Goal: Book appointment/travel/reservation

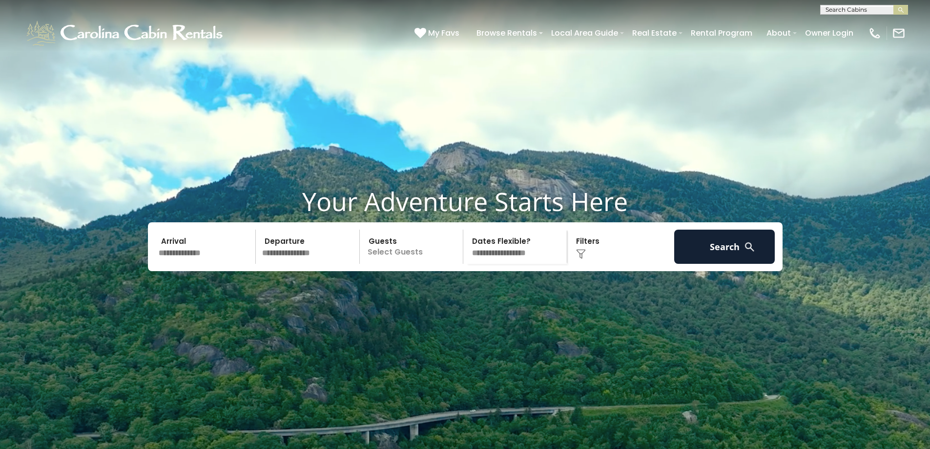
click at [216, 264] on input "text" at bounding box center [205, 247] width 101 height 34
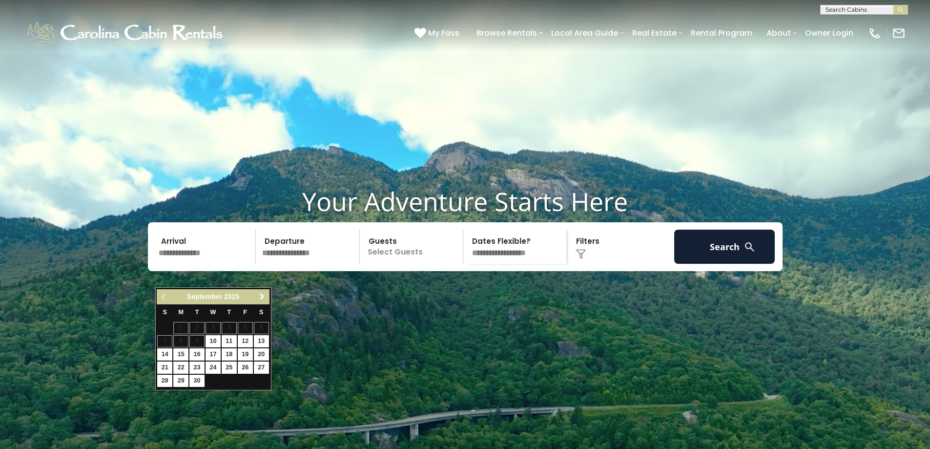
click at [265, 296] on span "Next" at bounding box center [262, 297] width 8 height 8
click at [264, 295] on span "Next" at bounding box center [262, 297] width 8 height 8
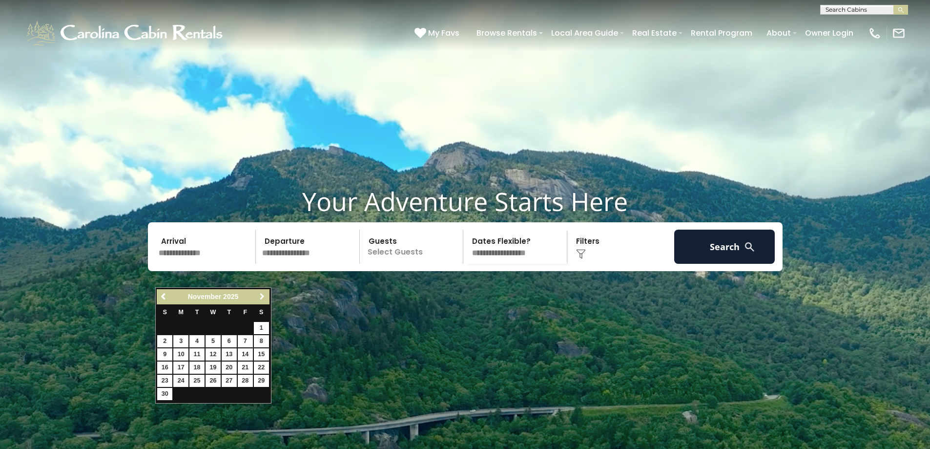
click at [264, 295] on span "Next" at bounding box center [262, 297] width 8 height 8
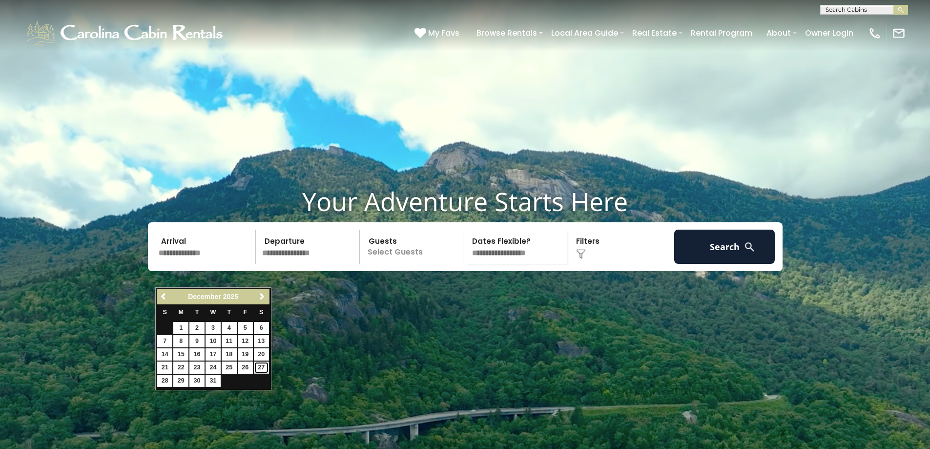
click at [263, 367] on link "27" at bounding box center [261, 367] width 15 height 12
type input "********"
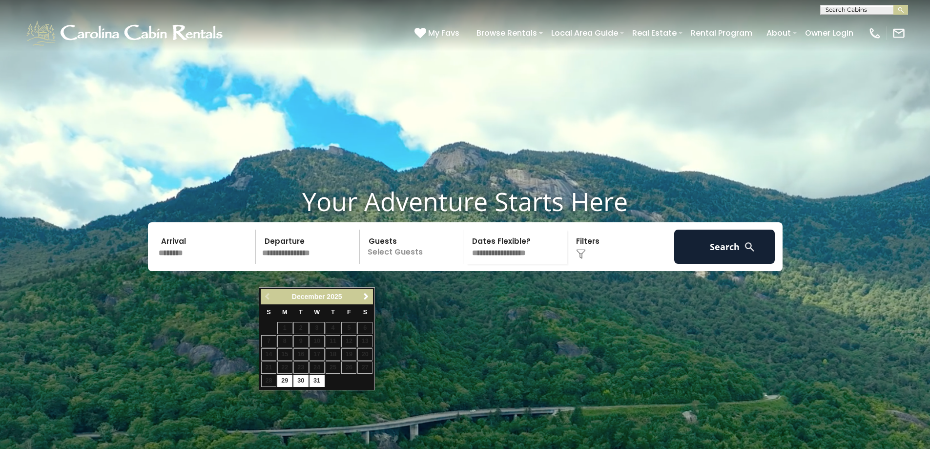
click at [324, 264] on input "text" at bounding box center [309, 247] width 101 height 34
click at [365, 296] on span "Next" at bounding box center [366, 297] width 8 height 8
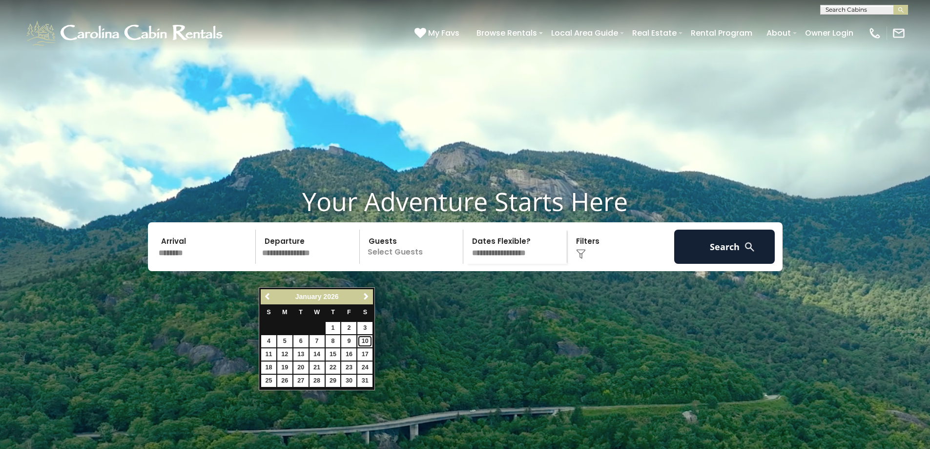
click at [364, 338] on link "10" at bounding box center [364, 341] width 15 height 12
type input "*******"
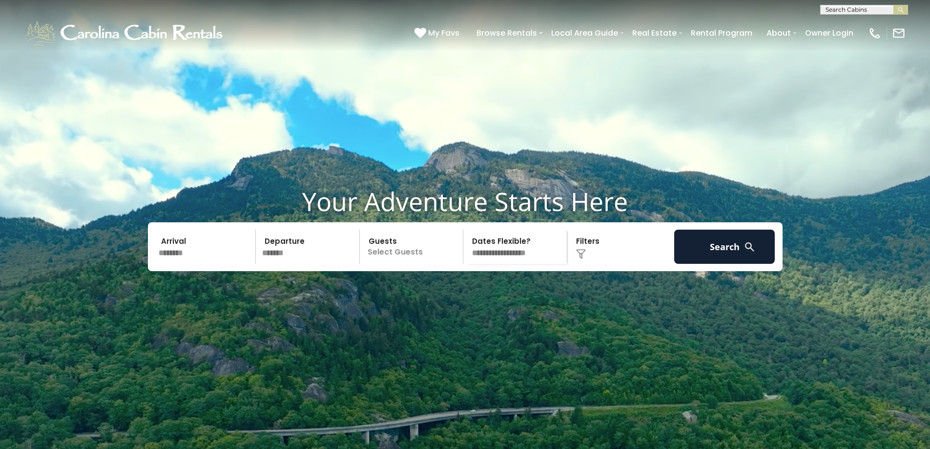
click at [420, 264] on p "Select Guests" at bounding box center [413, 247] width 101 height 34
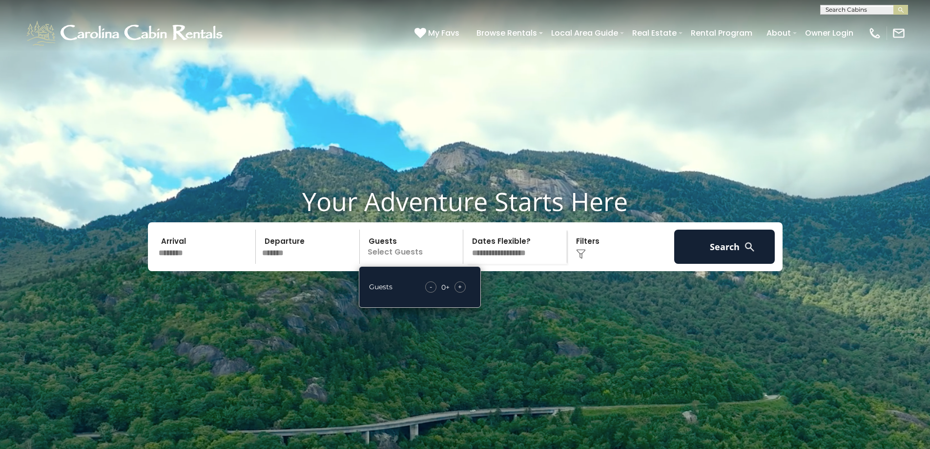
click at [460, 292] on span "+" at bounding box center [460, 287] width 4 height 10
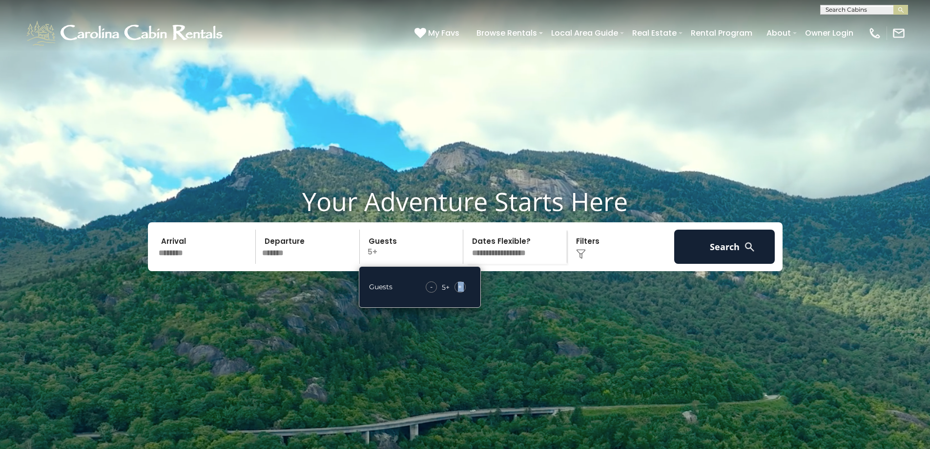
click at [460, 292] on span "+" at bounding box center [460, 287] width 4 height 10
click at [626, 264] on div "Click to Choose" at bounding box center [620, 247] width 101 height 34
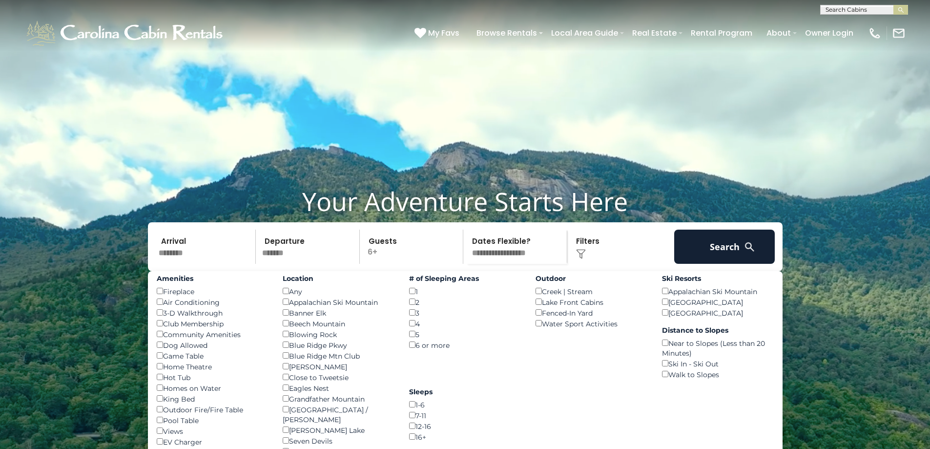
click at [530, 264] on select "**********" at bounding box center [516, 247] width 101 height 34
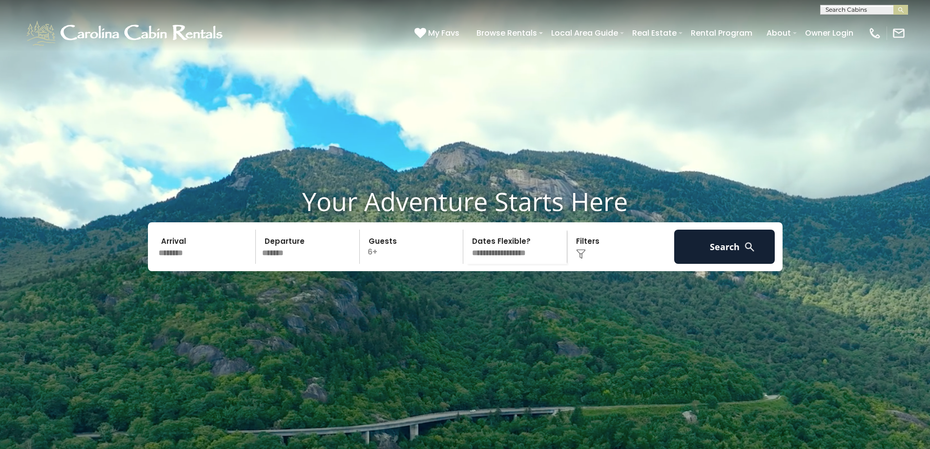
select select "*"
click at [466, 253] on select "**********" at bounding box center [516, 247] width 101 height 34
click at [711, 264] on button "Search" at bounding box center [724, 247] width 101 height 34
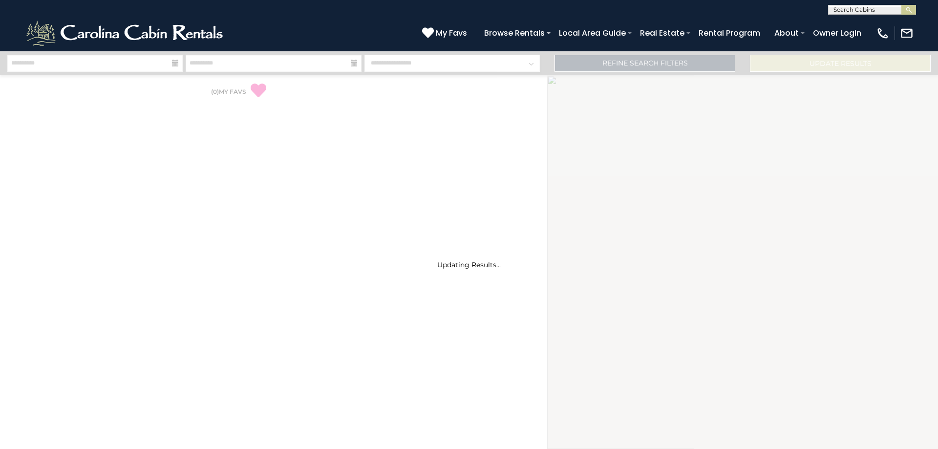
select select "*"
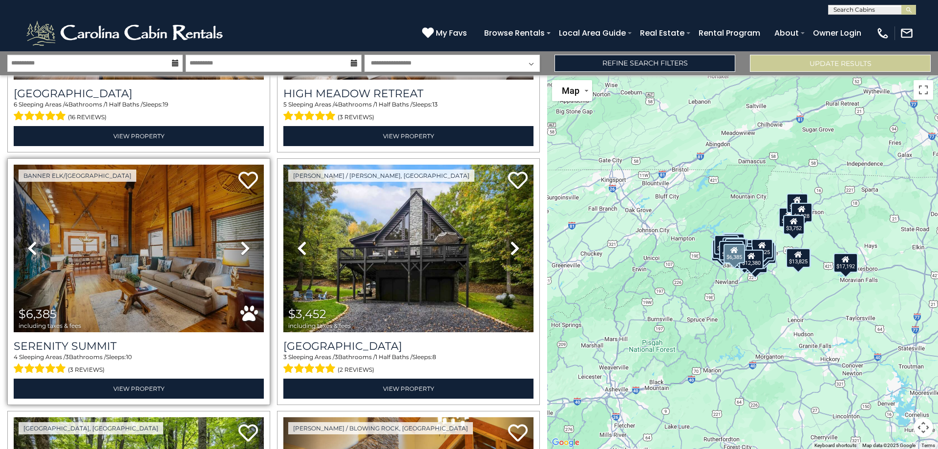
scroll to position [732, 0]
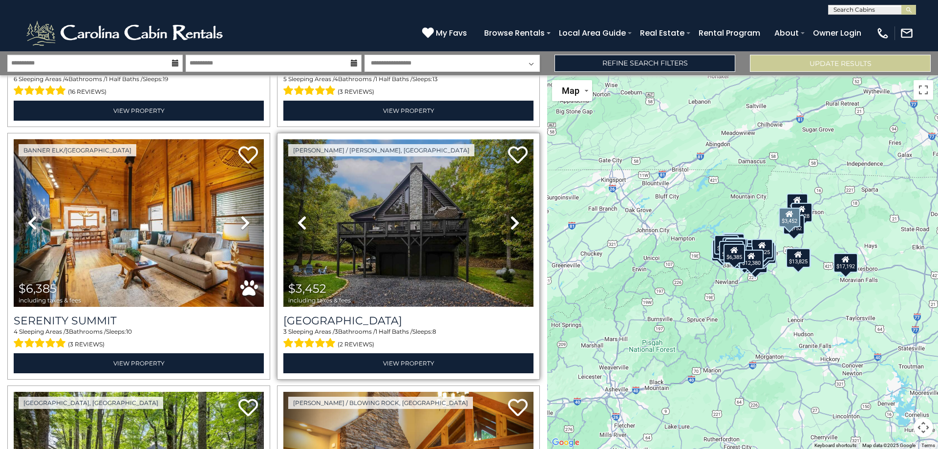
click at [416, 236] on img at bounding box center [408, 222] width 250 height 167
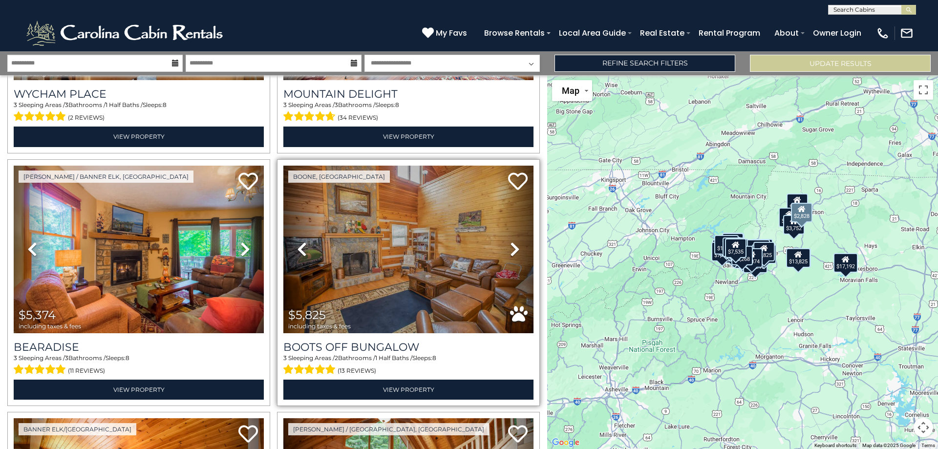
scroll to position [1964, 0]
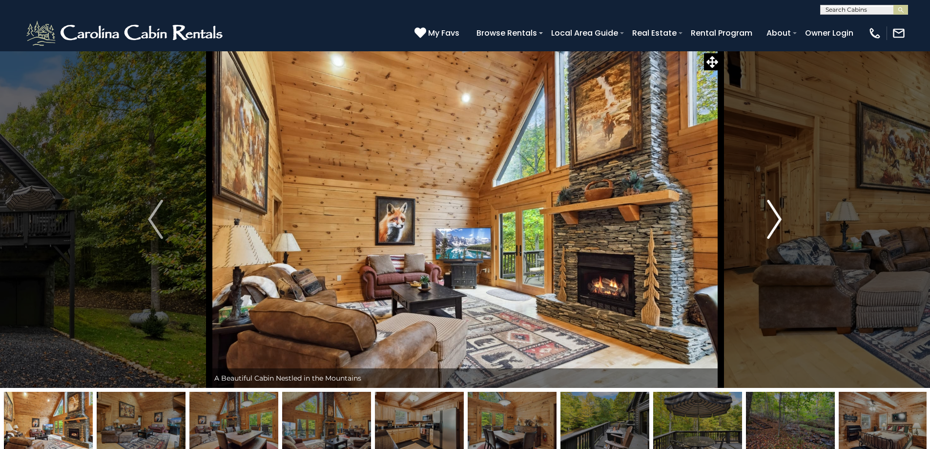
click at [774, 212] on img "Next" at bounding box center [774, 219] width 15 height 39
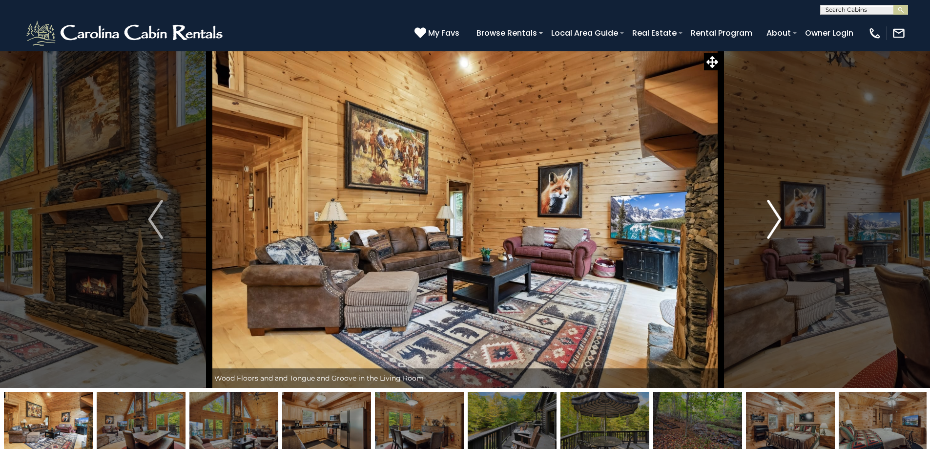
click at [774, 212] on img "Next" at bounding box center [774, 219] width 15 height 39
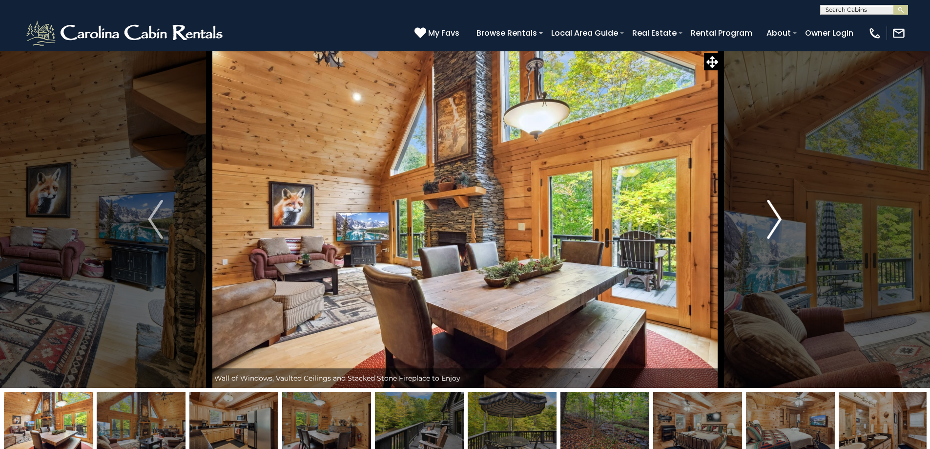
click at [774, 212] on img "Next" at bounding box center [774, 219] width 15 height 39
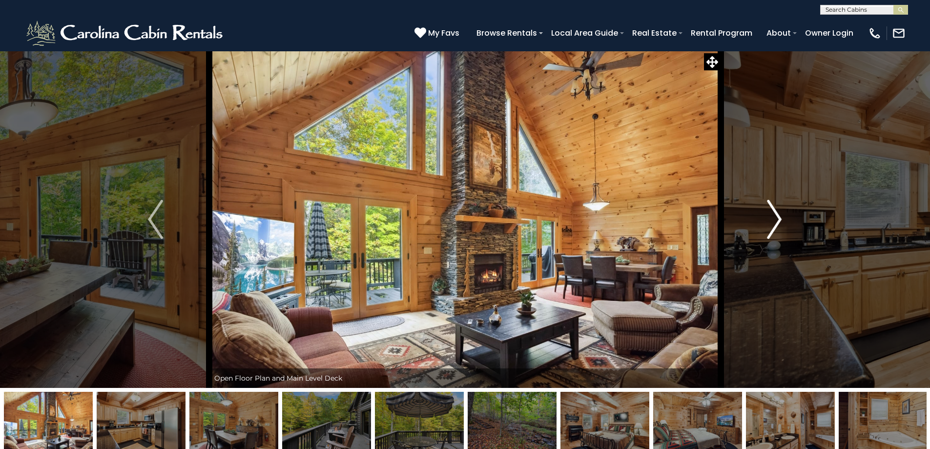
click at [774, 212] on img "Next" at bounding box center [774, 219] width 15 height 39
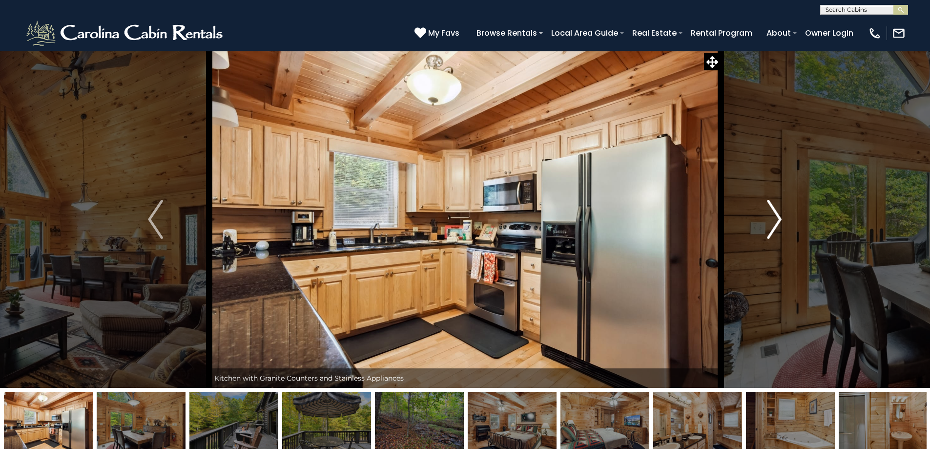
click at [774, 212] on img "Next" at bounding box center [774, 219] width 15 height 39
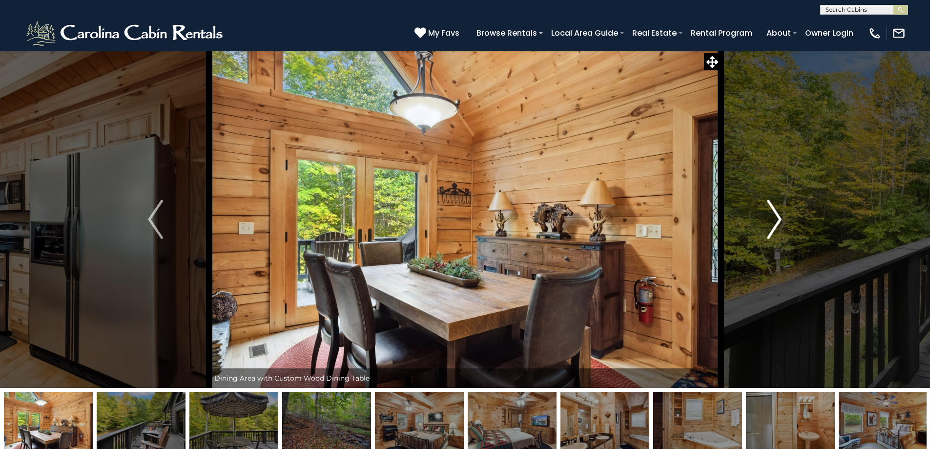
click at [774, 212] on img "Next" at bounding box center [774, 219] width 15 height 39
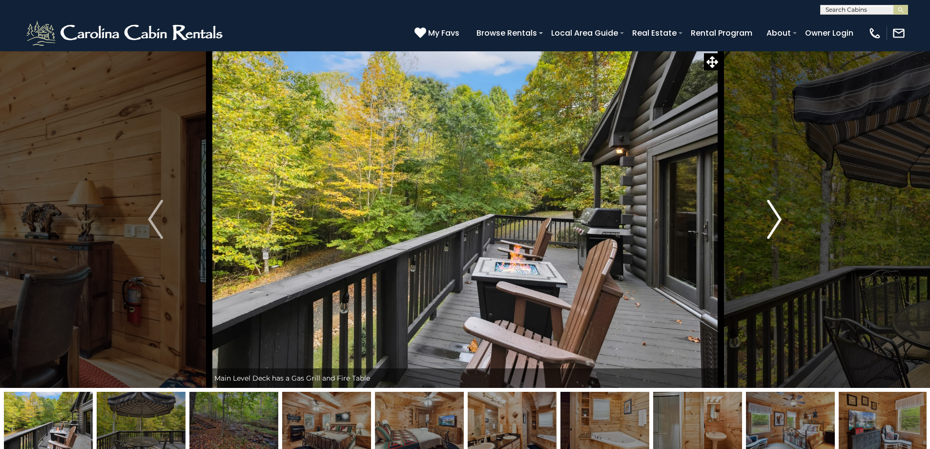
click at [774, 212] on img "Next" at bounding box center [774, 219] width 15 height 39
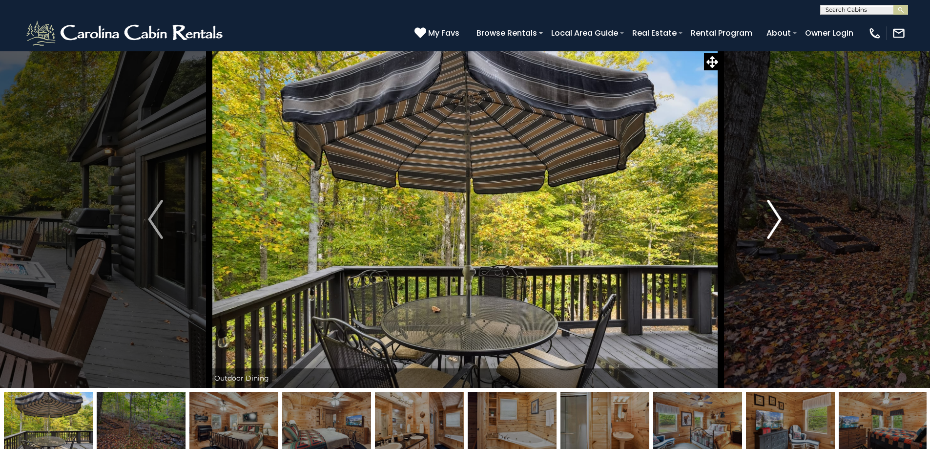
click at [774, 212] on img "Next" at bounding box center [774, 219] width 15 height 39
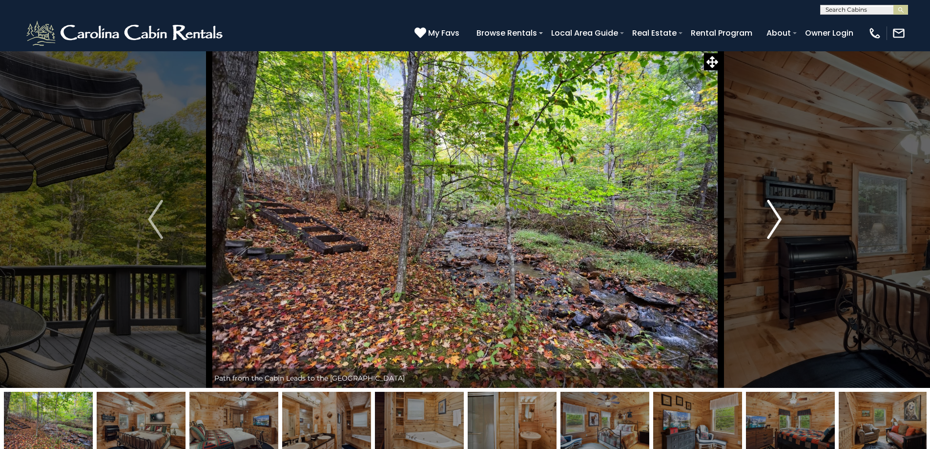
click at [774, 212] on img "Next" at bounding box center [774, 219] width 15 height 39
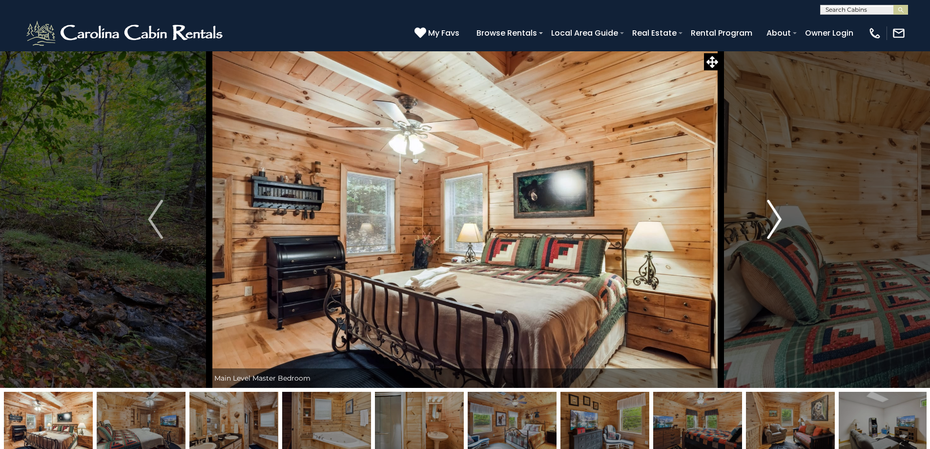
click at [774, 212] on img "Next" at bounding box center [774, 219] width 15 height 39
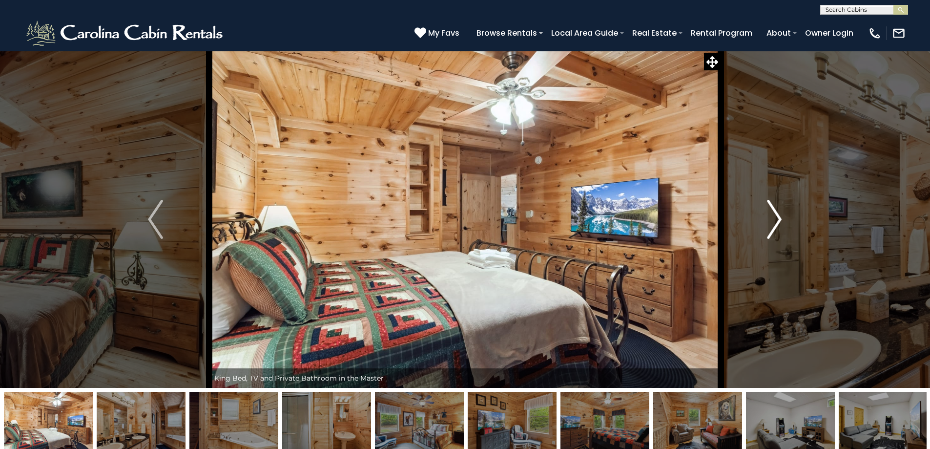
click at [774, 212] on img "Next" at bounding box center [774, 219] width 15 height 39
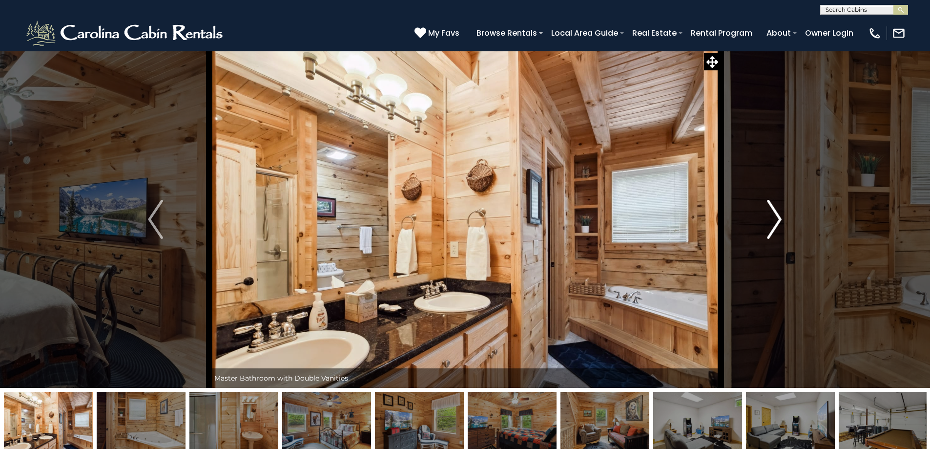
click at [774, 212] on img "Next" at bounding box center [774, 219] width 15 height 39
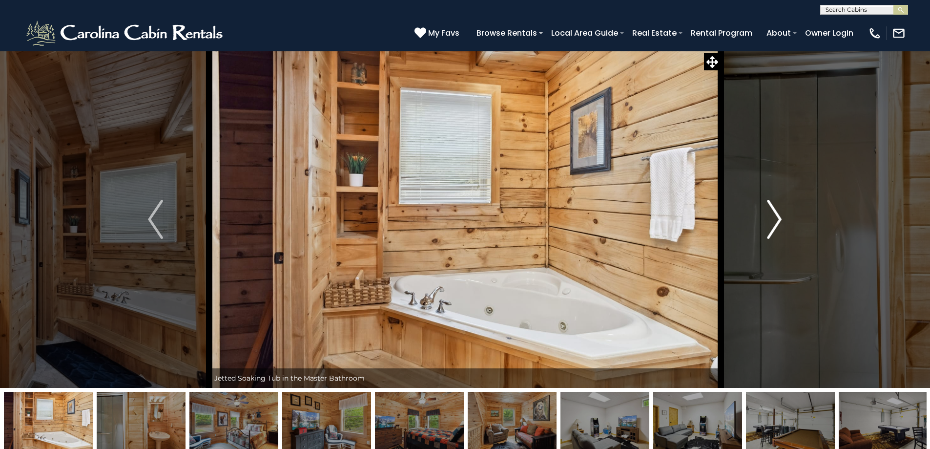
click at [774, 212] on img "Next" at bounding box center [774, 219] width 15 height 39
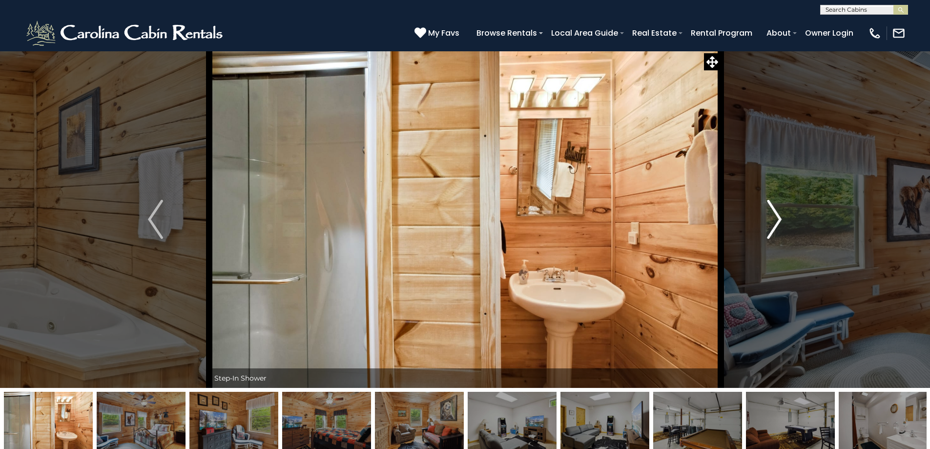
click at [774, 212] on img "Next" at bounding box center [774, 219] width 15 height 39
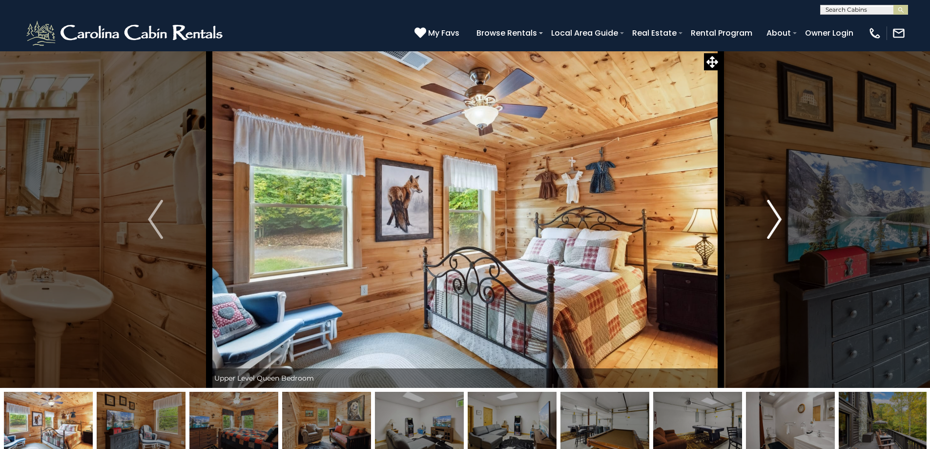
click at [774, 212] on img "Next" at bounding box center [774, 219] width 15 height 39
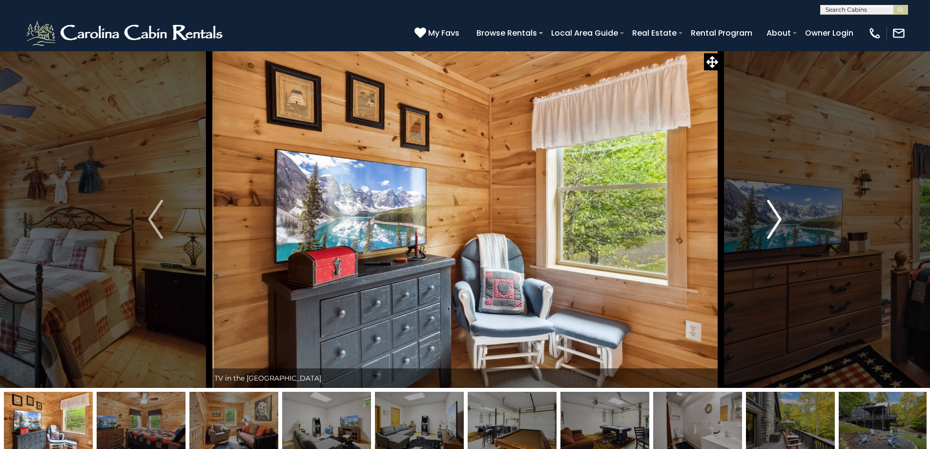
click at [774, 212] on img "Next" at bounding box center [774, 219] width 15 height 39
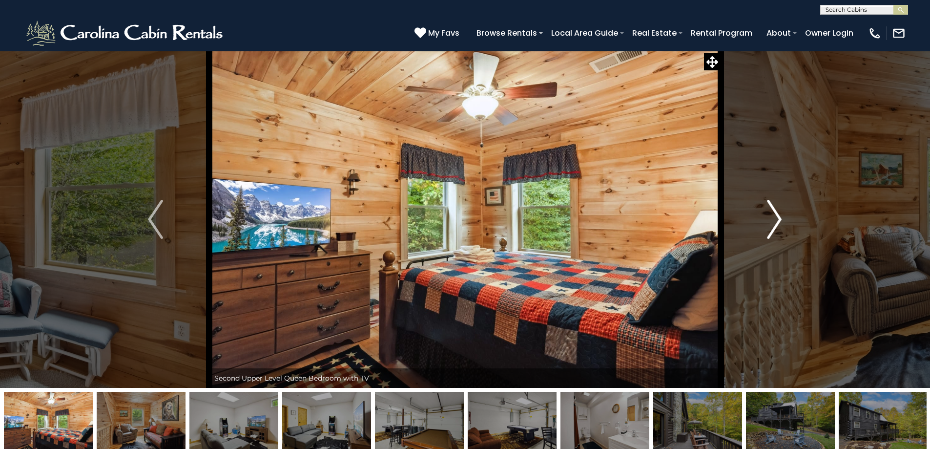
click at [774, 212] on img "Next" at bounding box center [774, 219] width 15 height 39
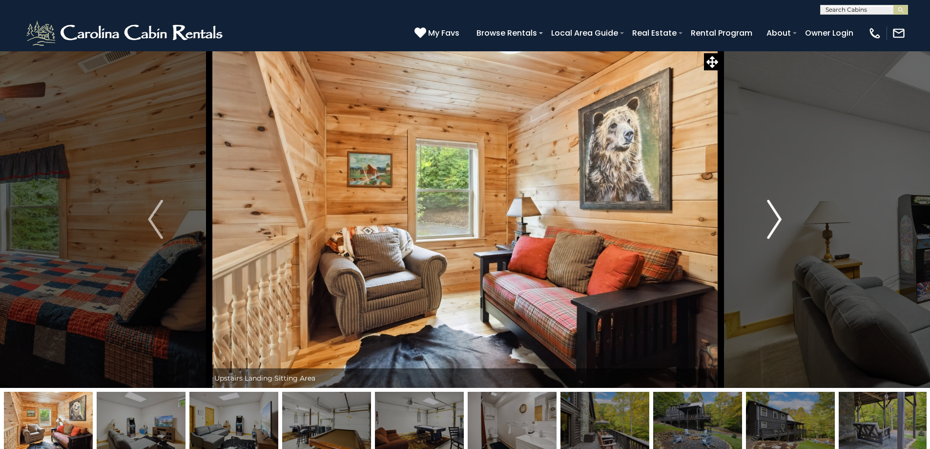
click at [774, 212] on img "Next" at bounding box center [774, 219] width 15 height 39
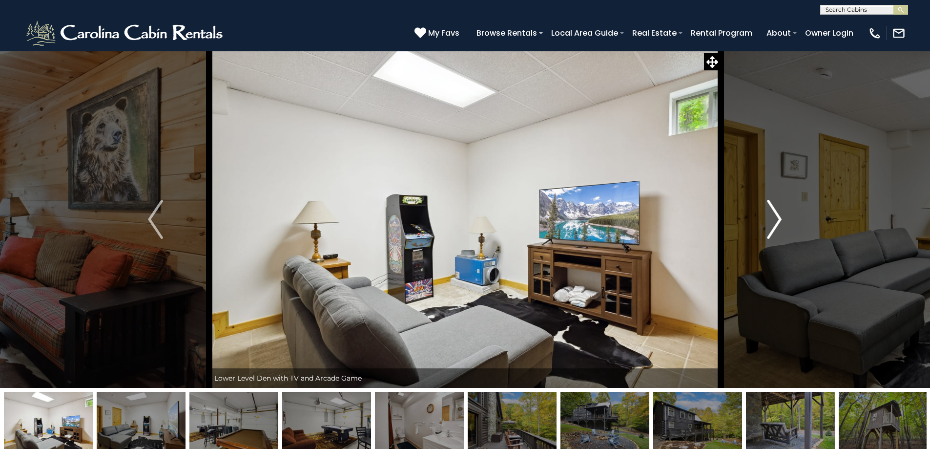
click at [773, 213] on img "Next" at bounding box center [774, 219] width 15 height 39
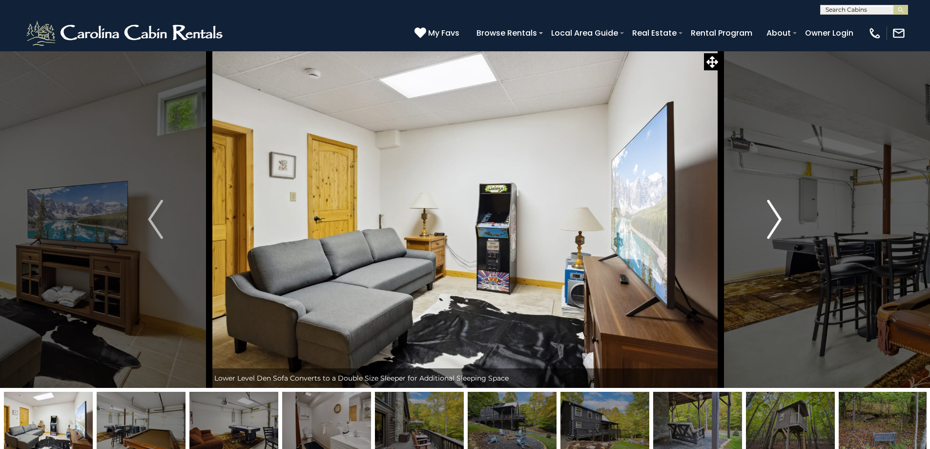
click at [773, 213] on img "Next" at bounding box center [774, 219] width 15 height 39
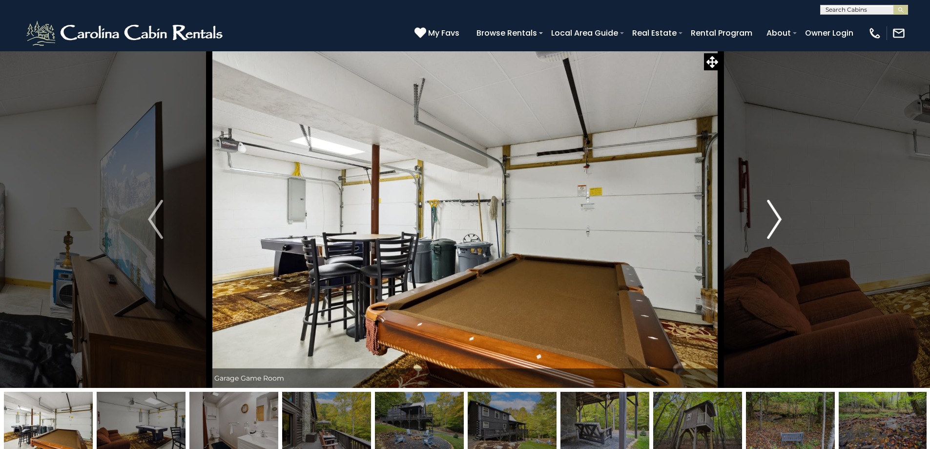
click at [773, 213] on img "Next" at bounding box center [774, 219] width 15 height 39
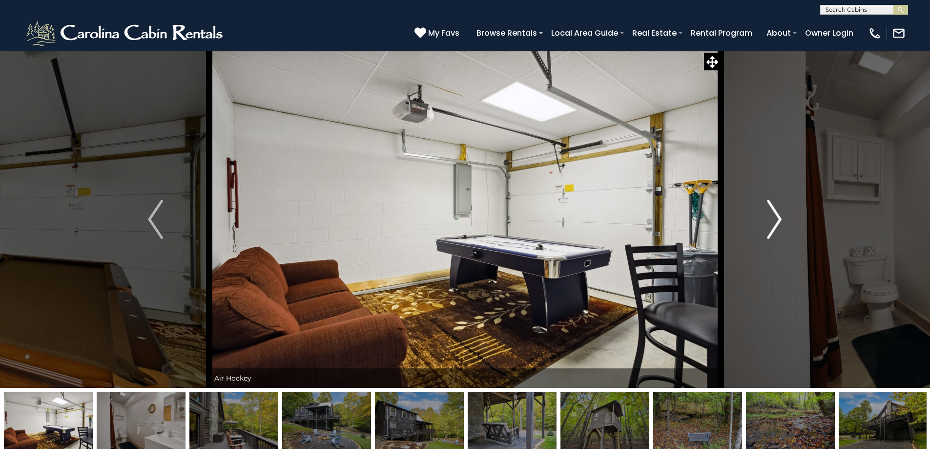
click at [773, 213] on img "Next" at bounding box center [774, 219] width 15 height 39
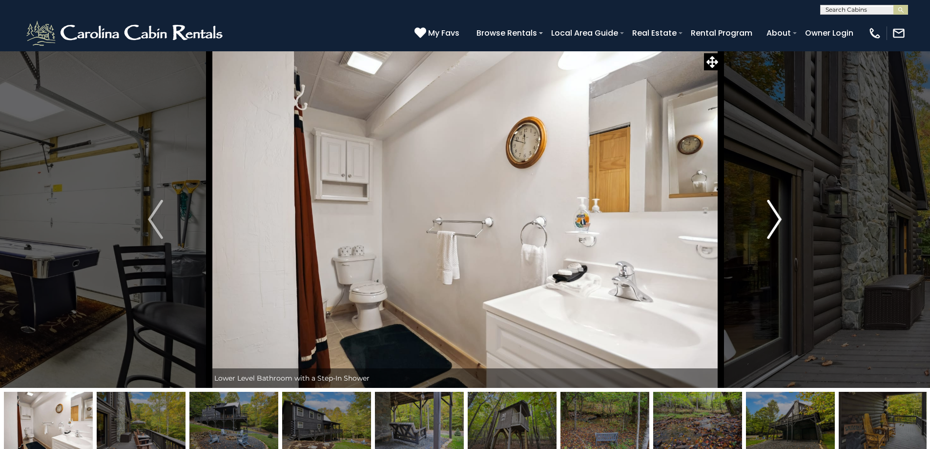
click at [773, 213] on img "Next" at bounding box center [774, 219] width 15 height 39
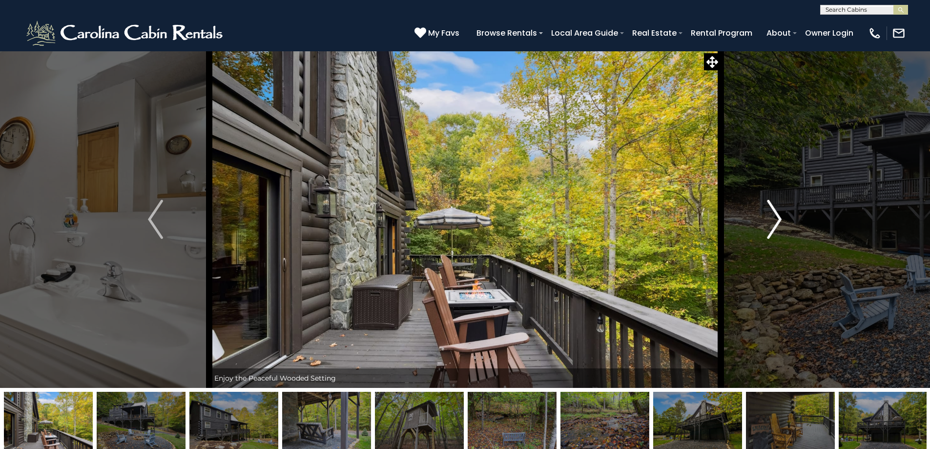
click at [773, 213] on img "Next" at bounding box center [774, 219] width 15 height 39
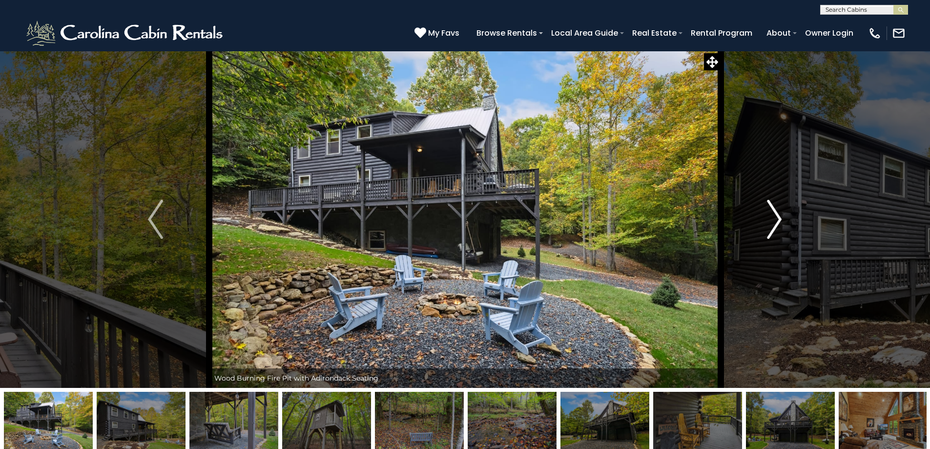
click at [773, 213] on img "Next" at bounding box center [774, 219] width 15 height 39
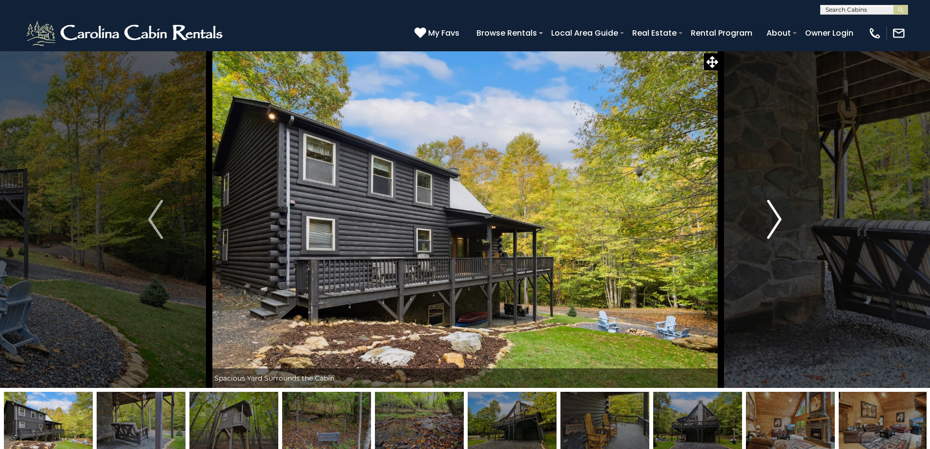
click at [773, 213] on img "Next" at bounding box center [774, 219] width 15 height 39
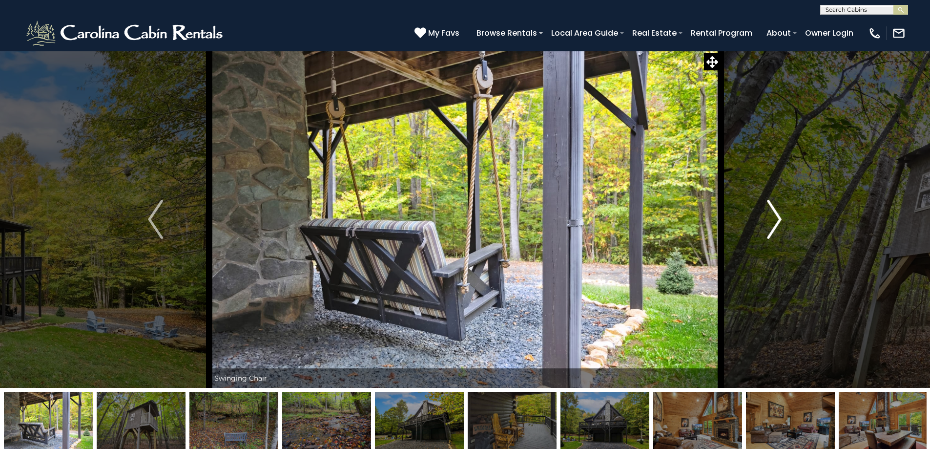
click at [773, 213] on img "Next" at bounding box center [774, 219] width 15 height 39
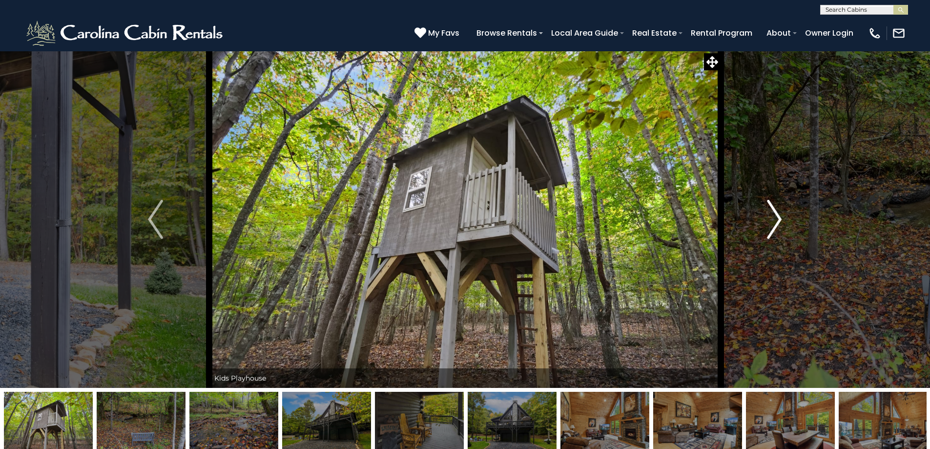
click at [773, 213] on img "Next" at bounding box center [774, 219] width 15 height 39
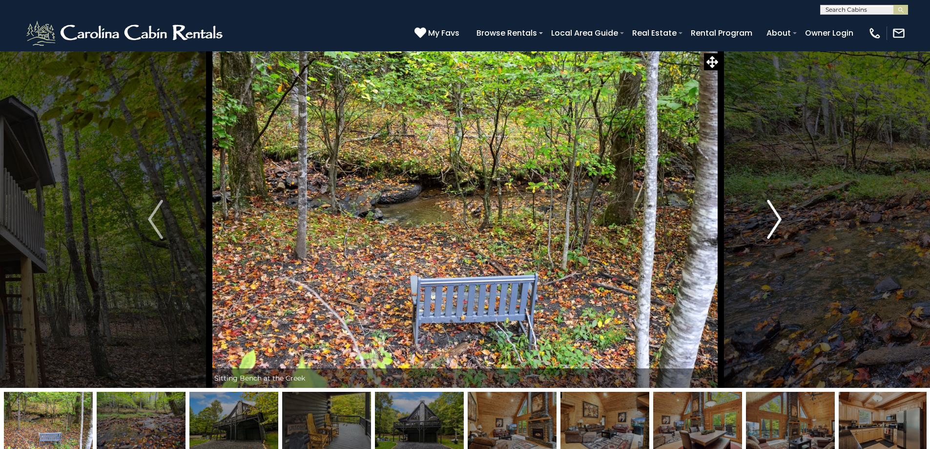
click at [773, 213] on img "Next" at bounding box center [774, 219] width 15 height 39
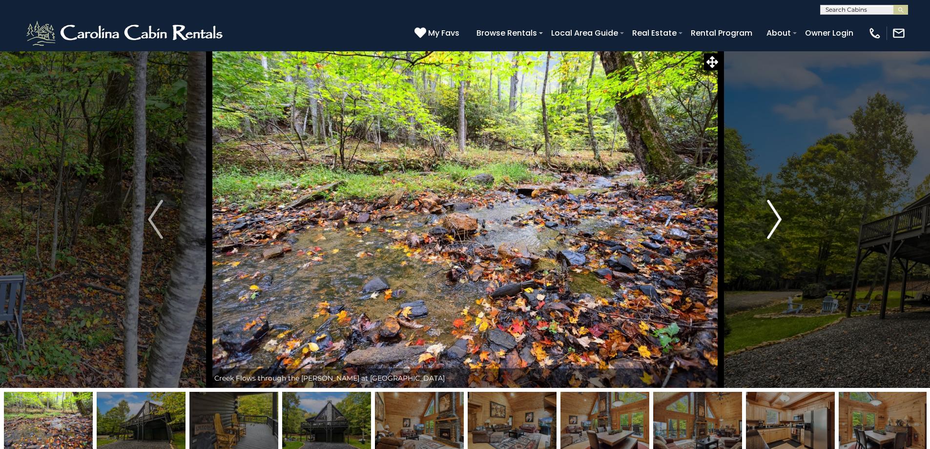
click at [773, 213] on img "Next" at bounding box center [774, 219] width 15 height 39
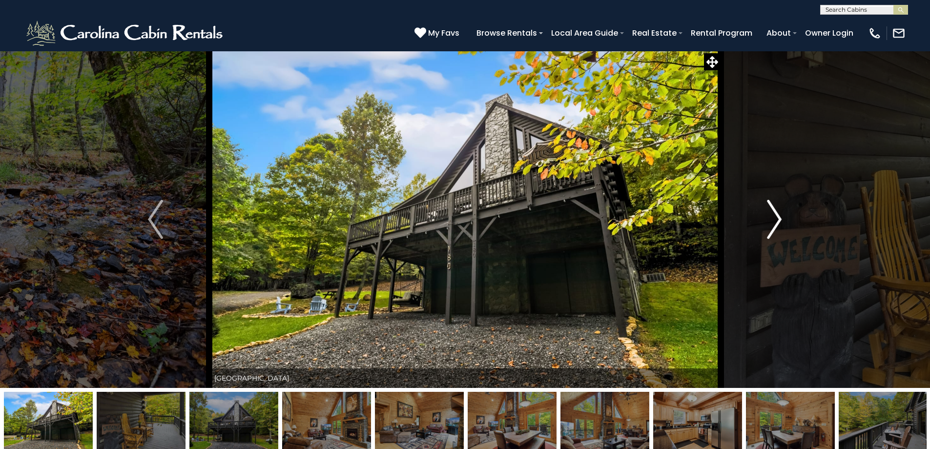
click at [773, 213] on img "Next" at bounding box center [774, 219] width 15 height 39
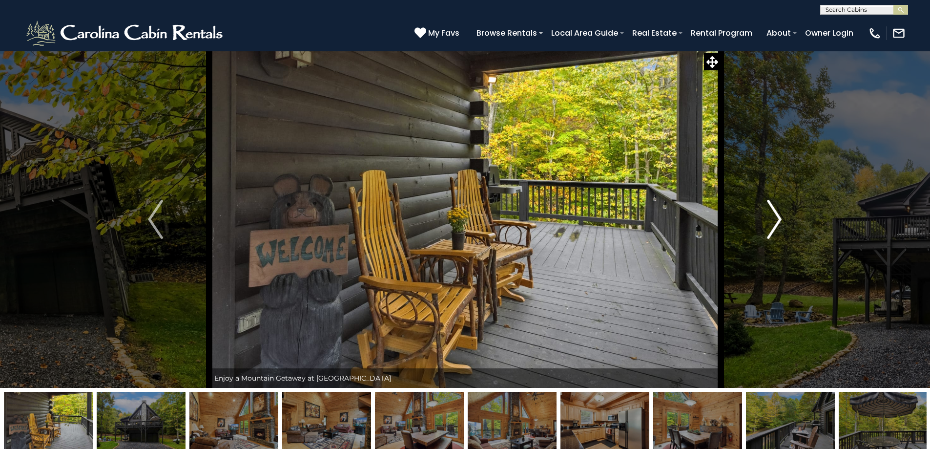
click at [773, 213] on img "Next" at bounding box center [774, 219] width 15 height 39
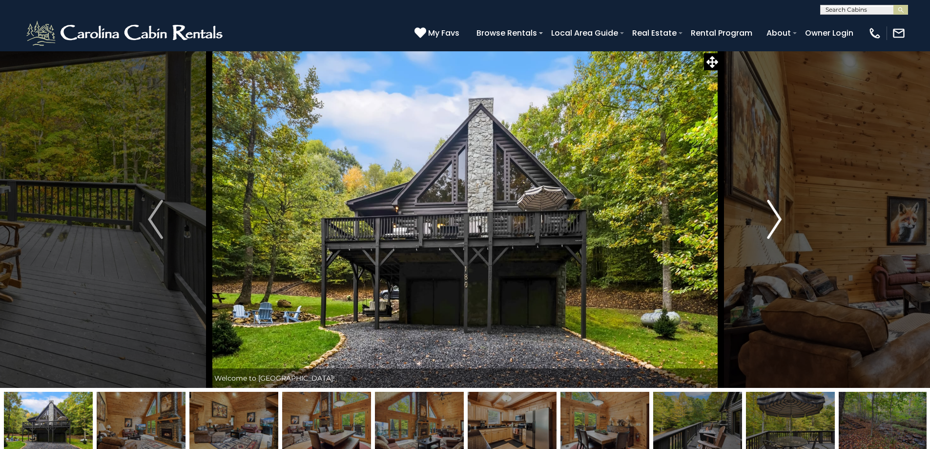
click at [773, 213] on img "Next" at bounding box center [774, 219] width 15 height 39
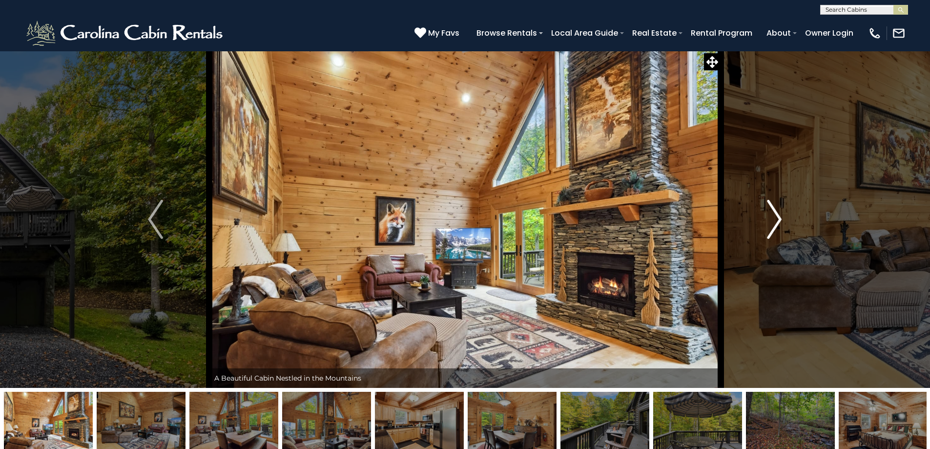
click at [773, 213] on img "Next" at bounding box center [774, 219] width 15 height 39
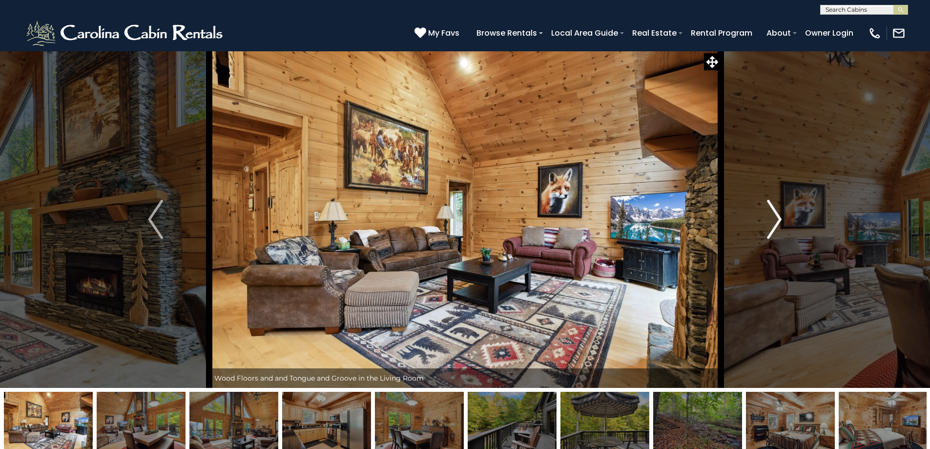
click at [773, 213] on img "Next" at bounding box center [774, 219] width 15 height 39
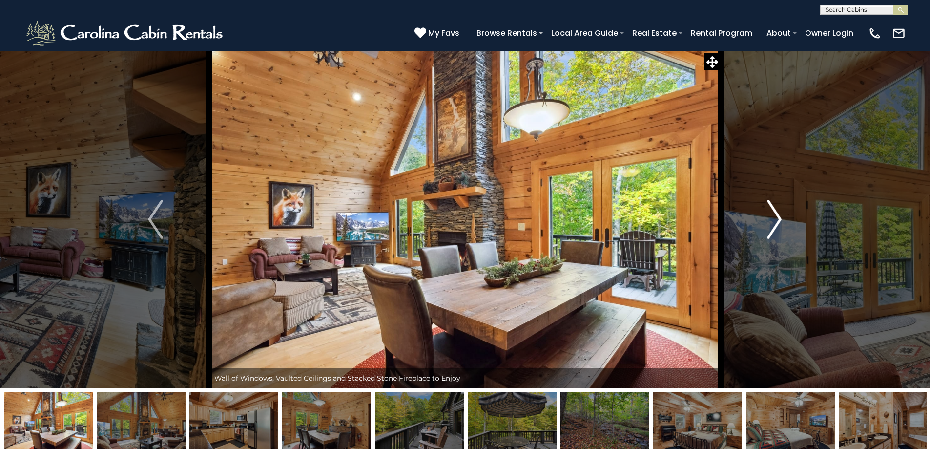
click at [773, 213] on img "Next" at bounding box center [774, 219] width 15 height 39
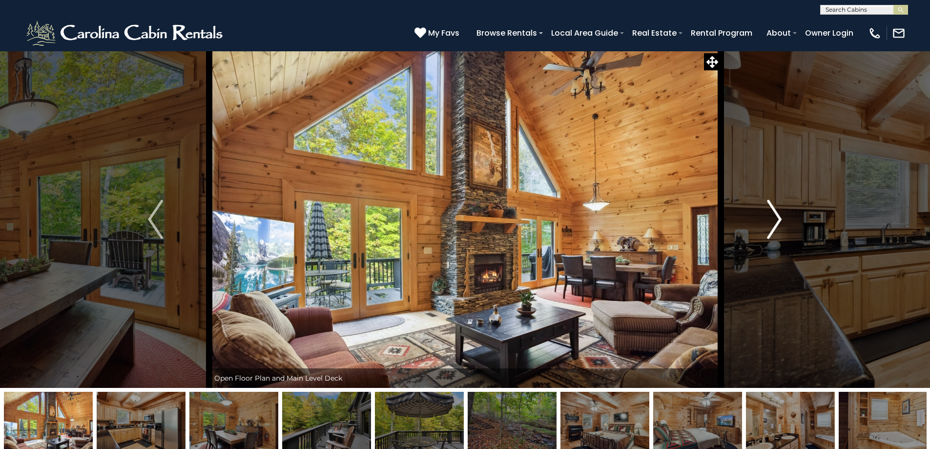
click at [773, 213] on img "Next" at bounding box center [774, 219] width 15 height 39
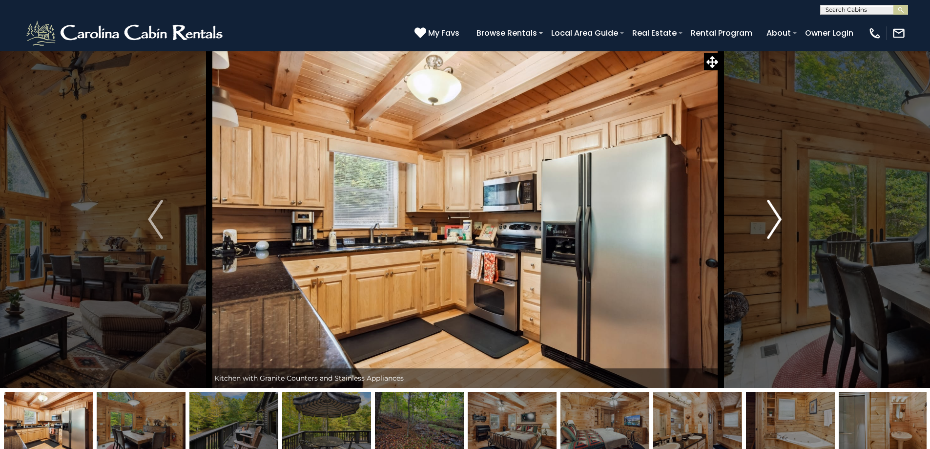
click at [773, 213] on img "Next" at bounding box center [774, 219] width 15 height 39
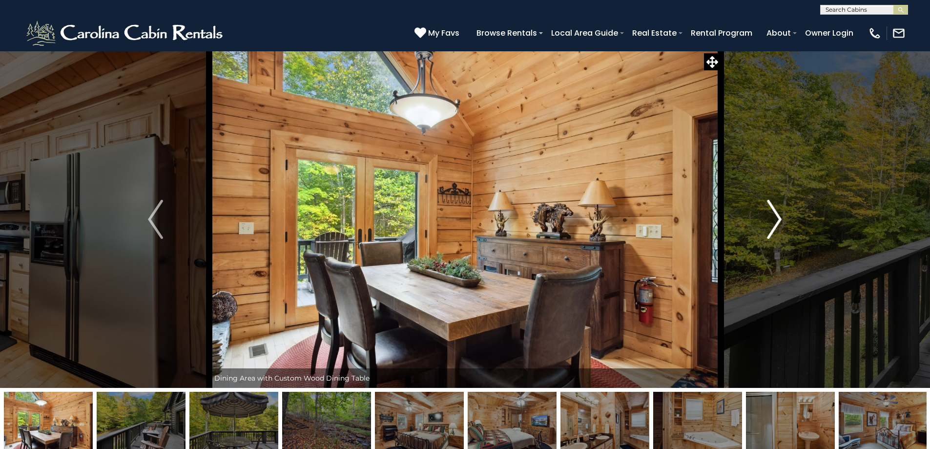
click at [773, 213] on img "Next" at bounding box center [774, 219] width 15 height 39
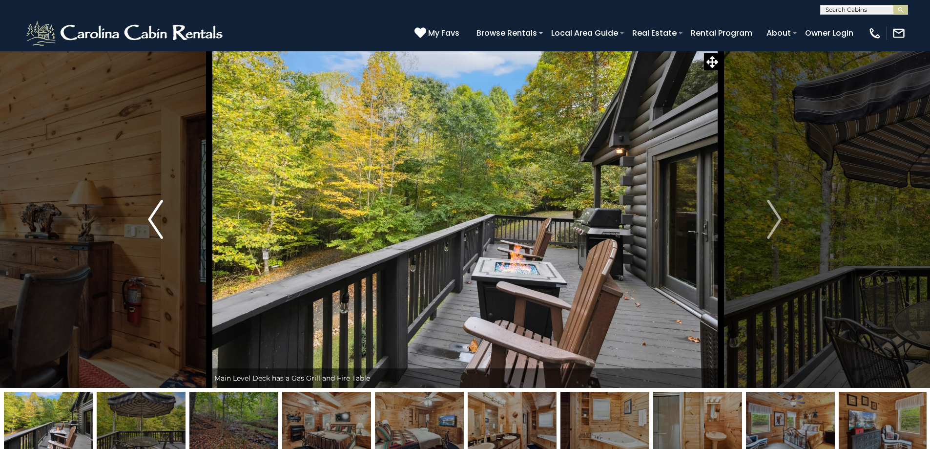
click at [147, 216] on button "Previous" at bounding box center [155, 219] width 107 height 337
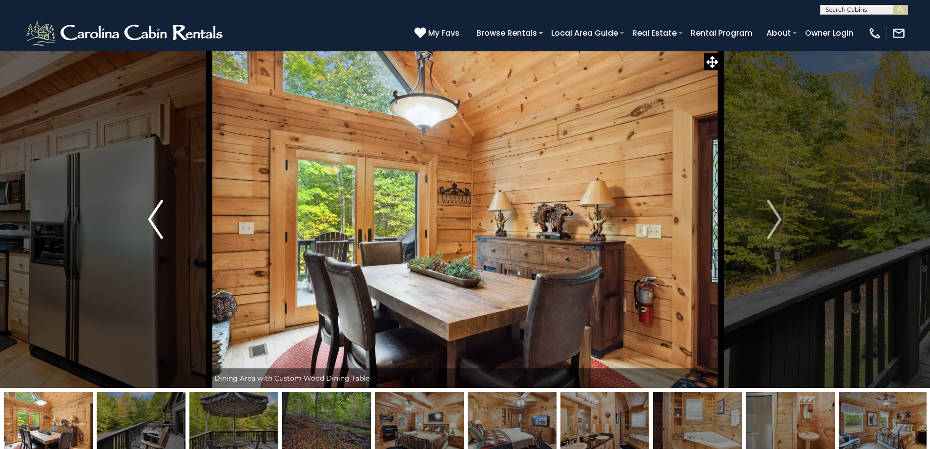
click at [149, 218] on img "Previous" at bounding box center [155, 219] width 15 height 39
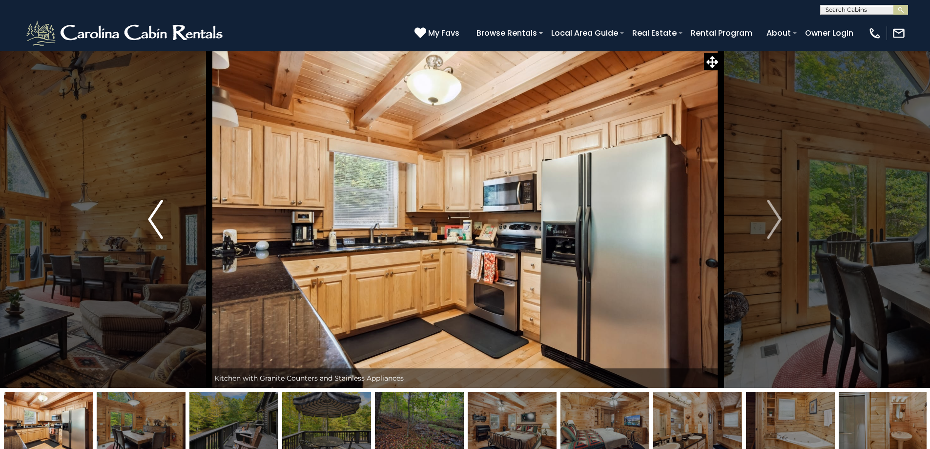
click at [150, 218] on img "Previous" at bounding box center [155, 219] width 15 height 39
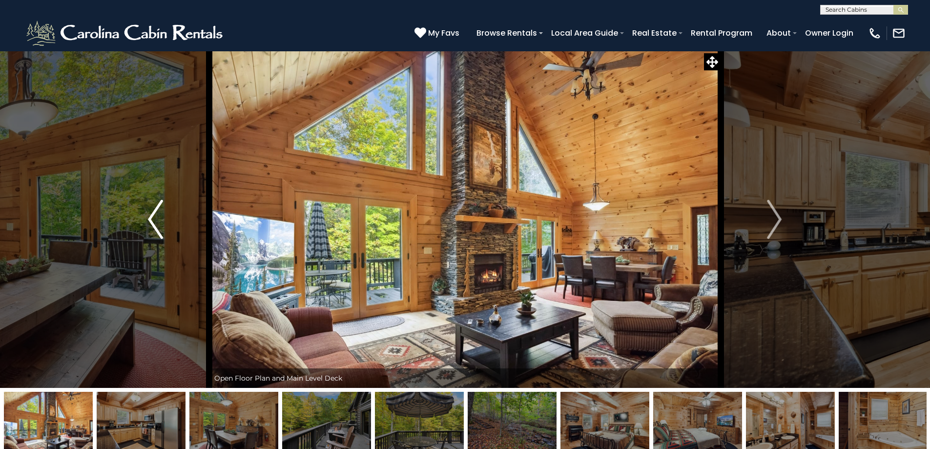
click at [150, 218] on img "Previous" at bounding box center [155, 219] width 15 height 39
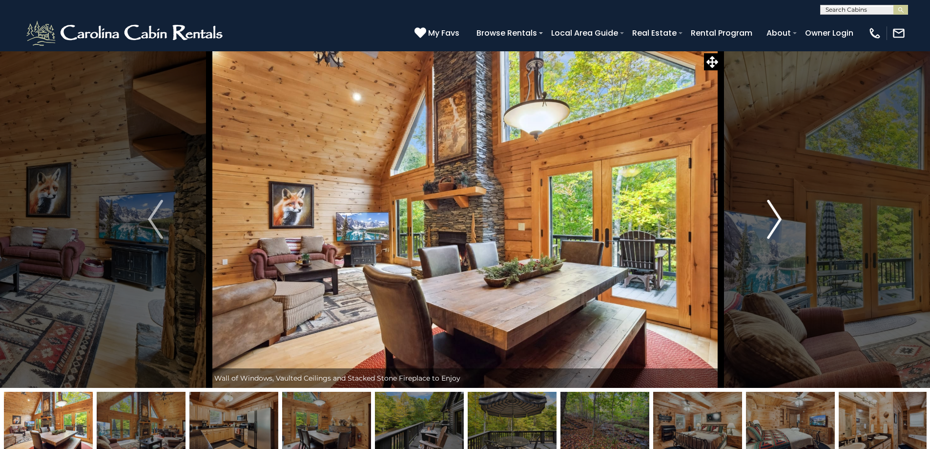
click at [778, 219] on img "Next" at bounding box center [774, 219] width 15 height 39
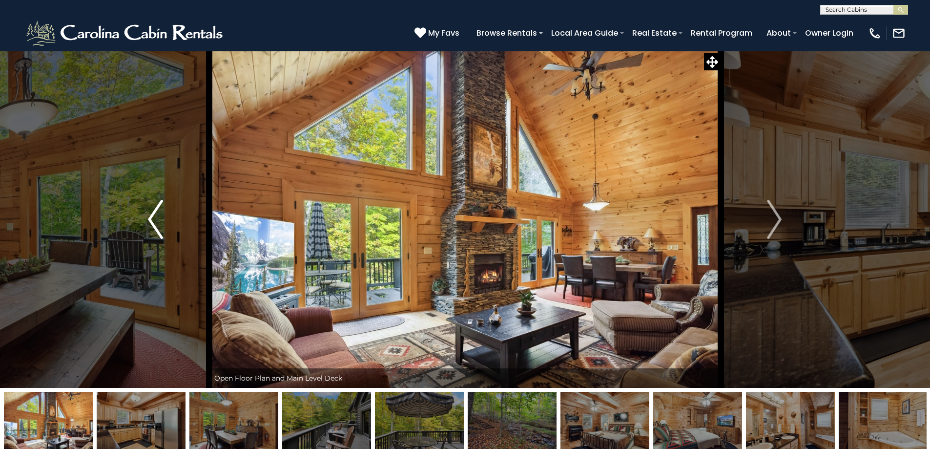
click at [149, 217] on img "Previous" at bounding box center [155, 219] width 15 height 39
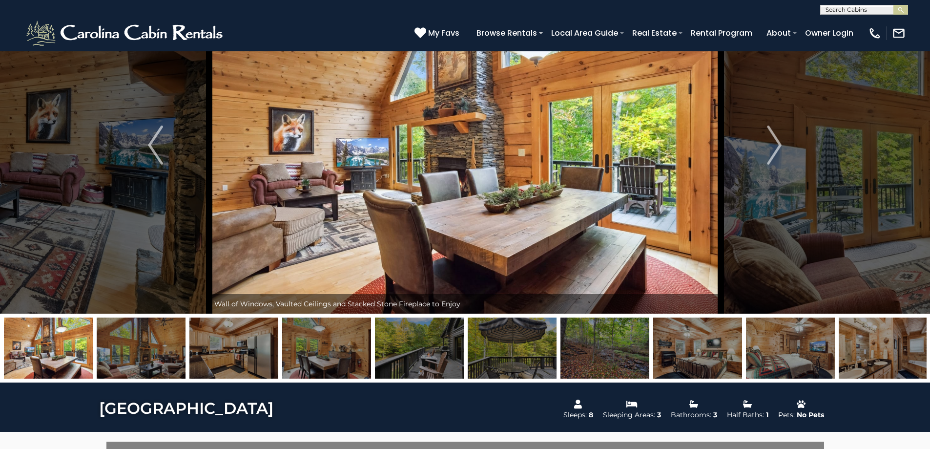
scroll to position [98, 0]
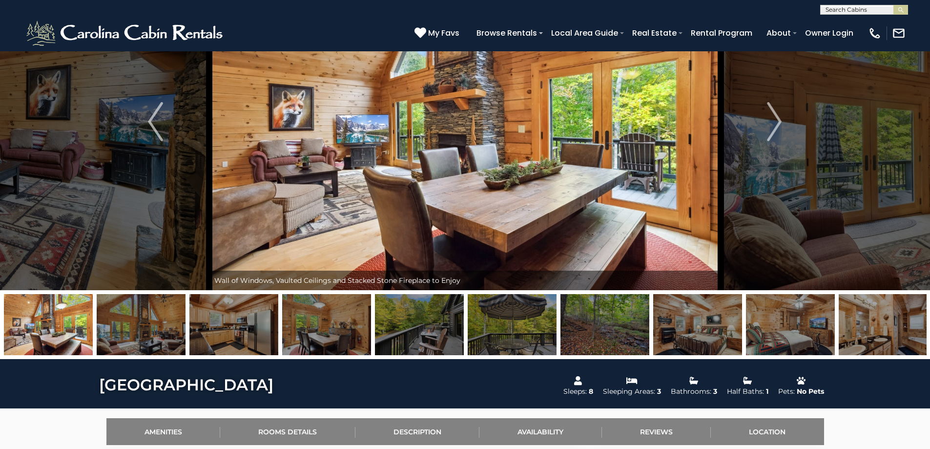
click at [702, 318] on img at bounding box center [697, 324] width 89 height 61
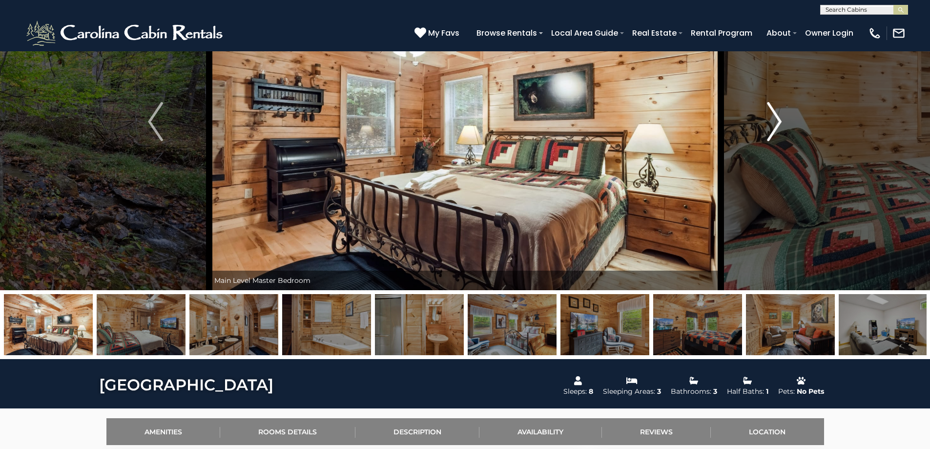
click at [775, 119] on img "Next" at bounding box center [774, 121] width 15 height 39
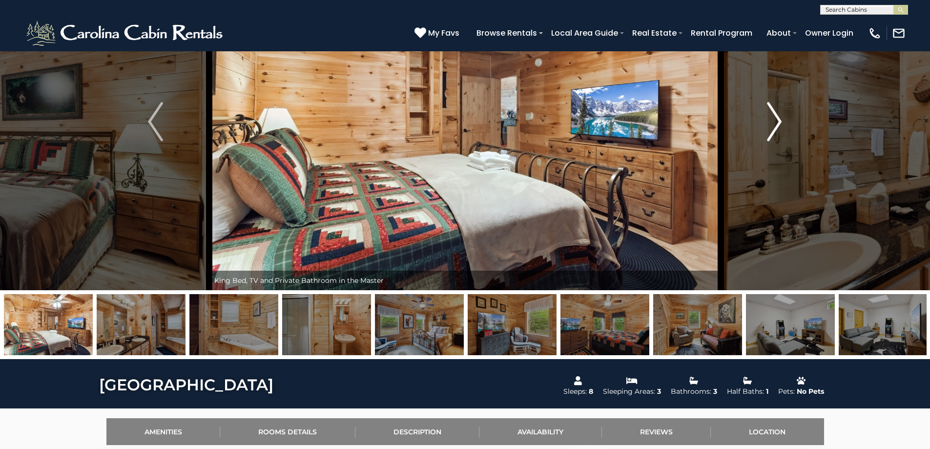
click at [775, 119] on img "Next" at bounding box center [774, 121] width 15 height 39
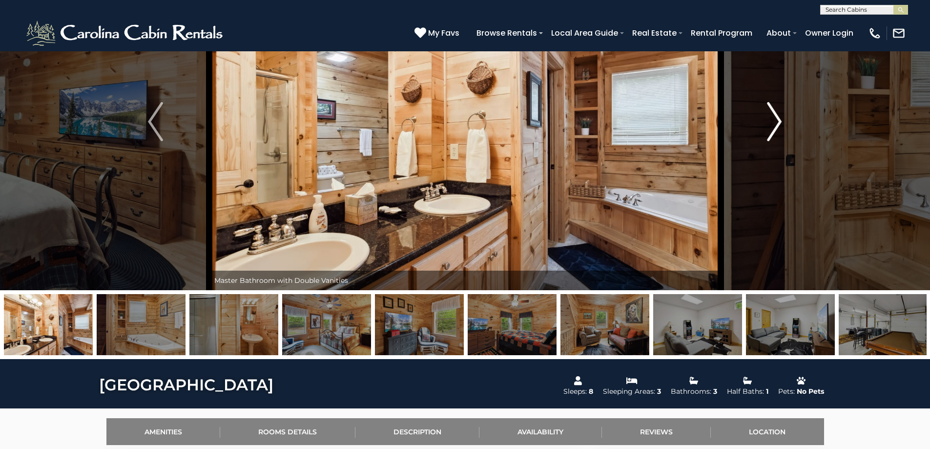
click at [775, 119] on img "Next" at bounding box center [774, 121] width 15 height 39
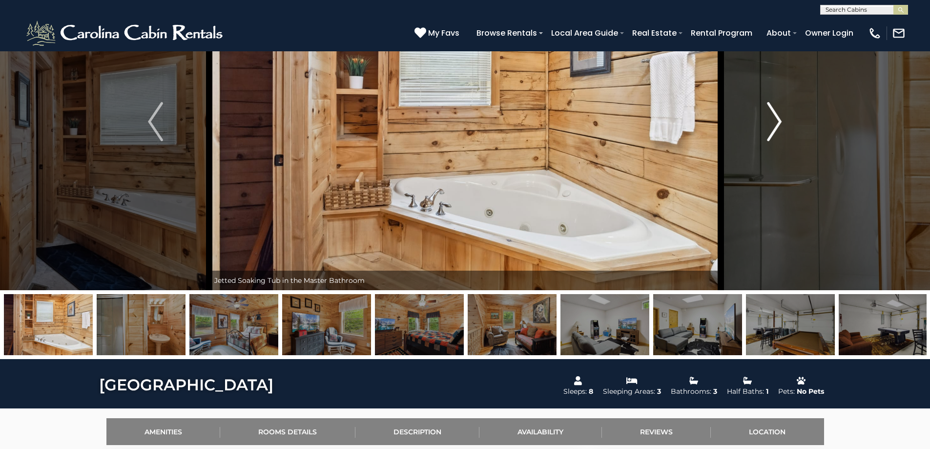
click at [775, 119] on img "Next" at bounding box center [774, 121] width 15 height 39
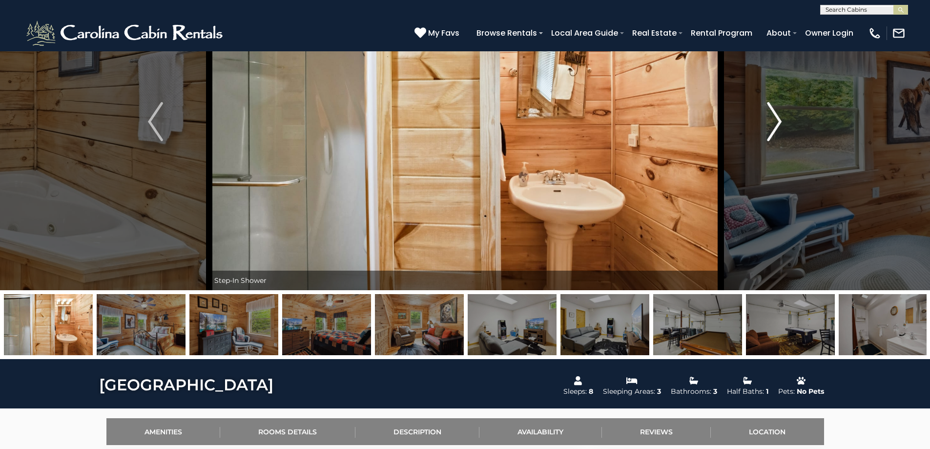
click at [775, 119] on img "Next" at bounding box center [774, 121] width 15 height 39
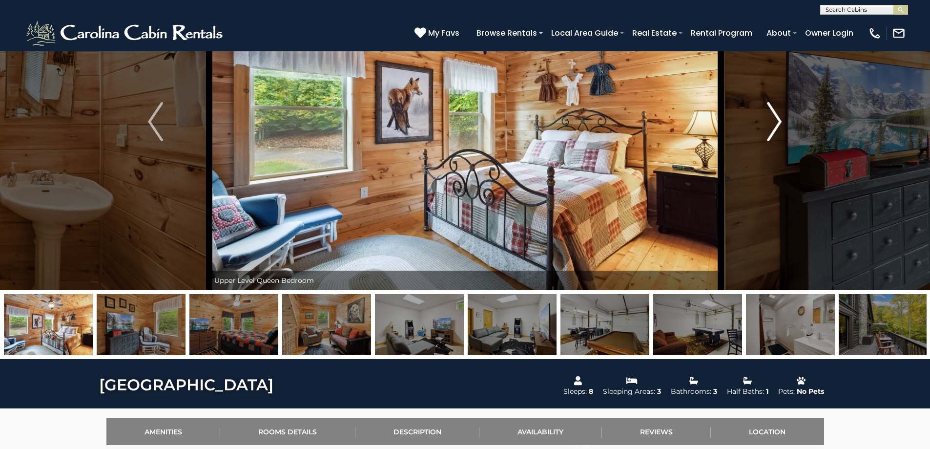
click at [775, 119] on img "Next" at bounding box center [774, 121] width 15 height 39
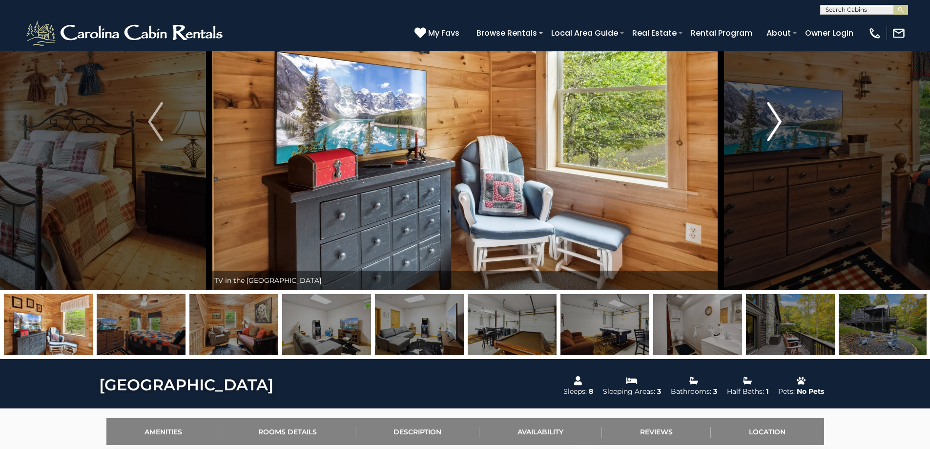
click at [775, 119] on img "Next" at bounding box center [774, 121] width 15 height 39
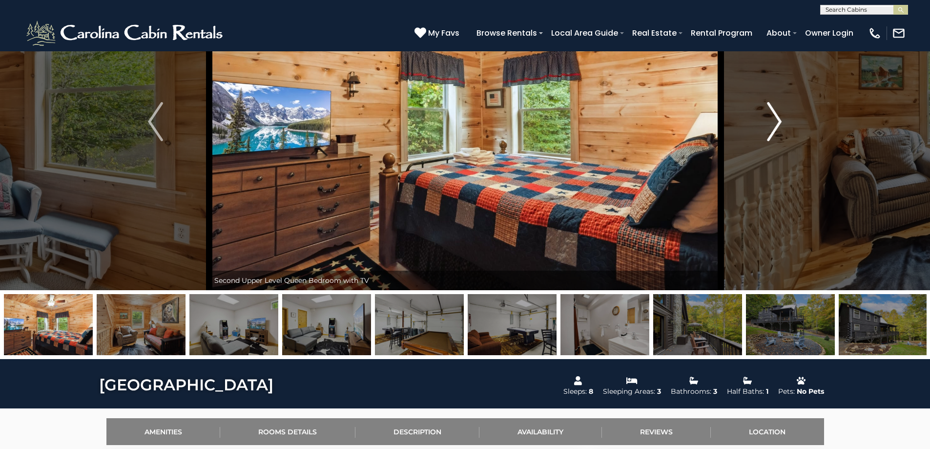
click at [775, 119] on img "Next" at bounding box center [774, 121] width 15 height 39
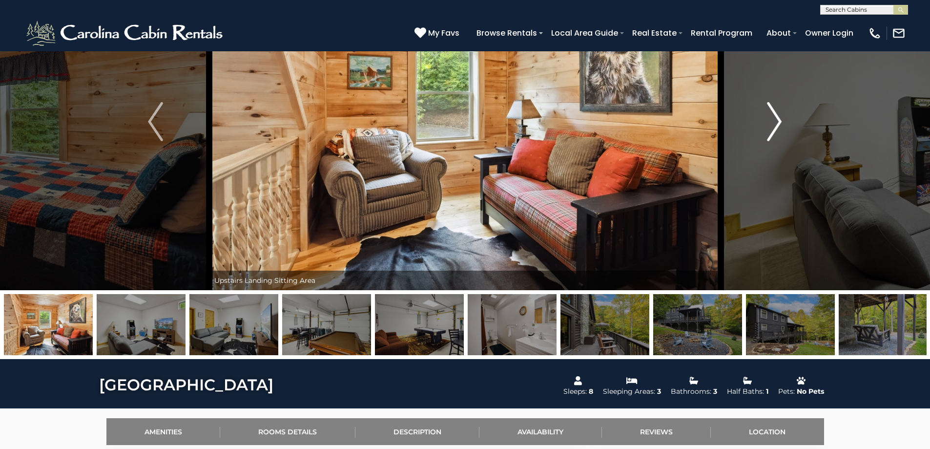
click at [777, 119] on img "Next" at bounding box center [774, 121] width 15 height 39
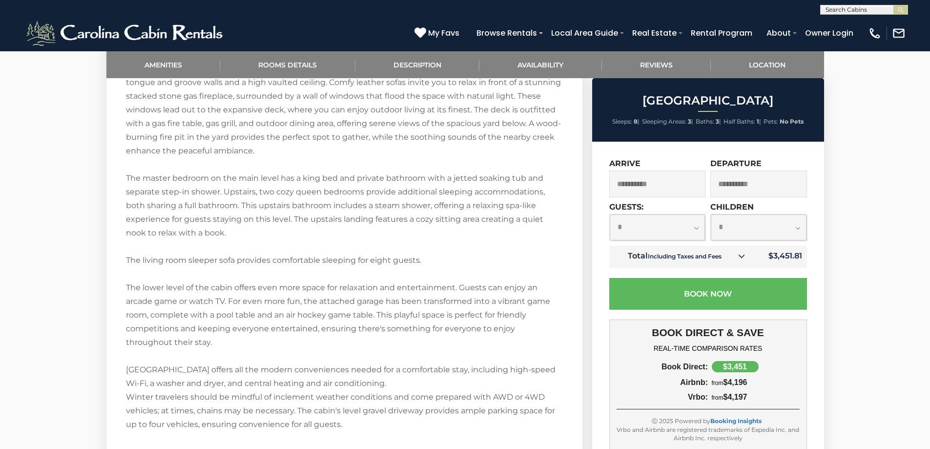
scroll to position [1172, 0]
